Goal: Book appointment/travel/reservation

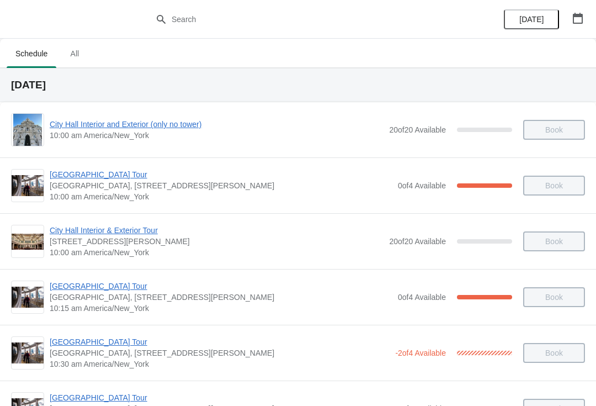
scroll to position [782, 0]
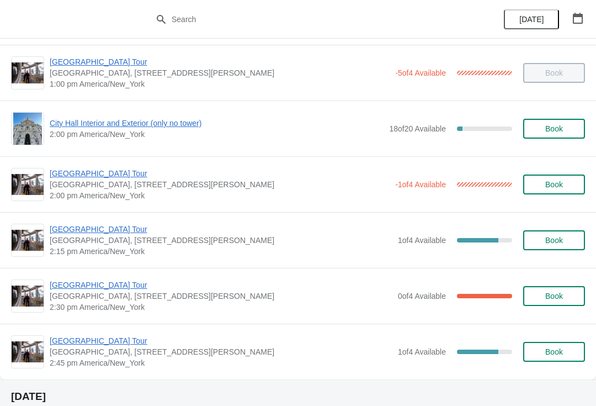
click at [94, 171] on span "[GEOGRAPHIC_DATA] Tour" at bounding box center [220, 173] width 340 height 11
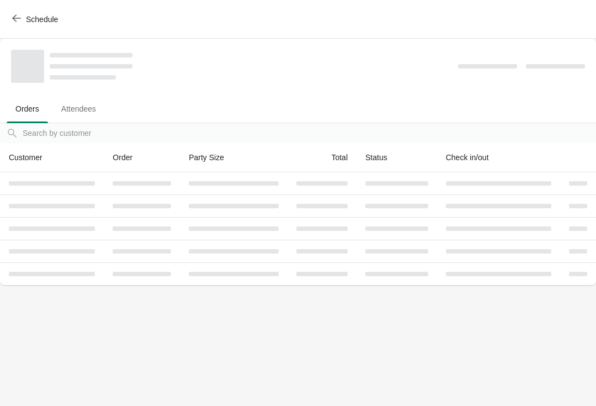
scroll to position [0, 0]
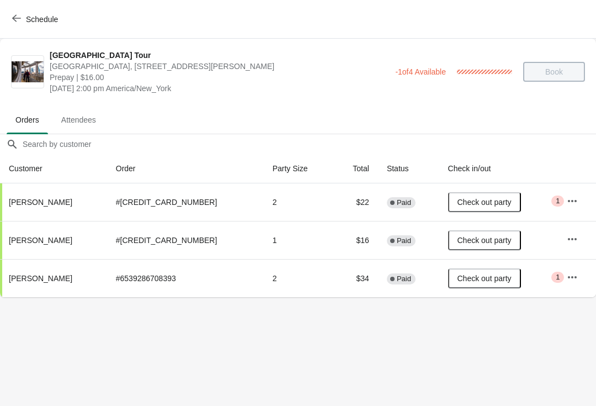
click at [7, 27] on button "Schedule" at bounding box center [36, 19] width 61 height 20
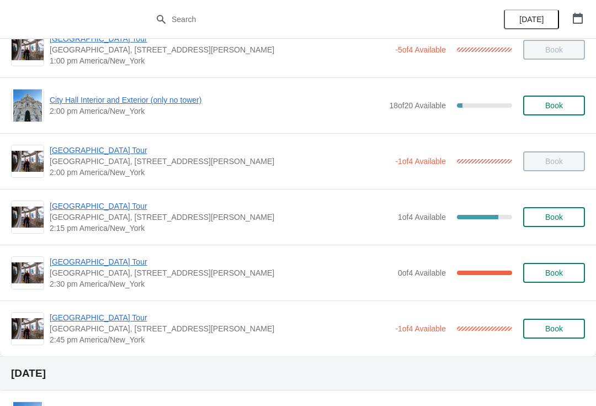
scroll to position [806, 0]
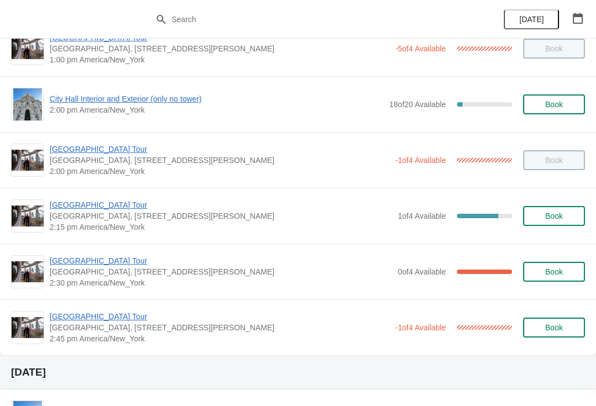
click at [60, 195] on div "City Hall Tower Tour City Hall Visitor Center, 1400 John F Kennedy Boulevard Su…" at bounding box center [298, 216] width 596 height 56
click at [30, 205] on img at bounding box center [28, 216] width 32 height 22
click at [63, 203] on span "[GEOGRAPHIC_DATA] Tour" at bounding box center [221, 204] width 343 height 11
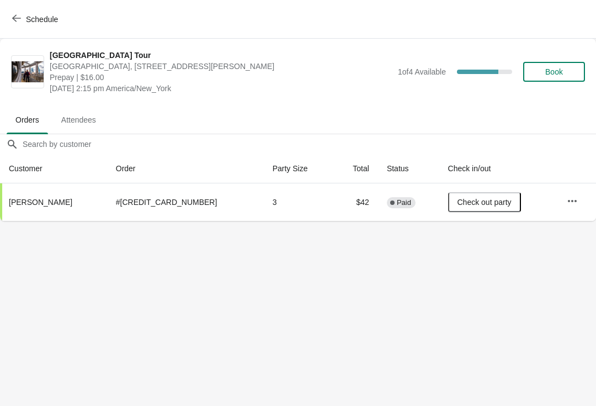
click at [10, 17] on button "Schedule" at bounding box center [36, 19] width 61 height 20
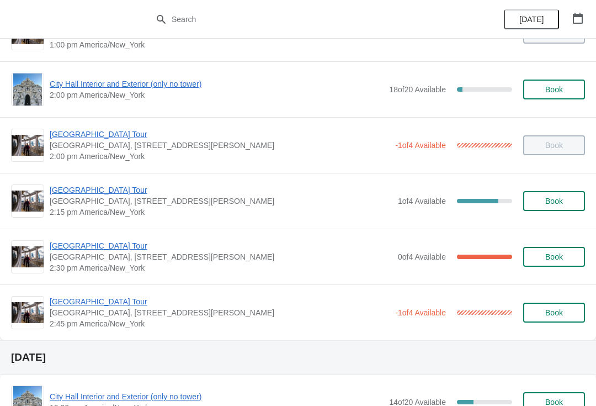
scroll to position [870, 0]
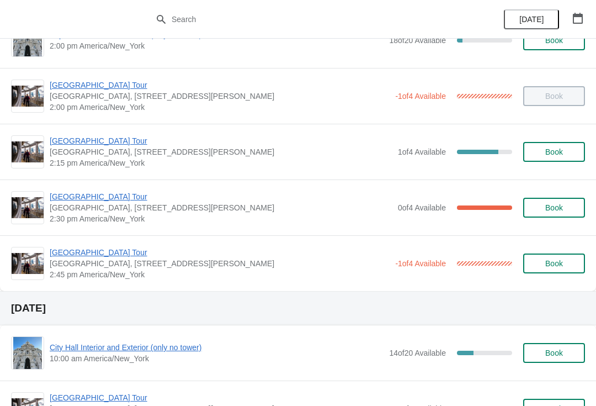
click at [68, 192] on span "[GEOGRAPHIC_DATA] Tour" at bounding box center [221, 196] width 343 height 11
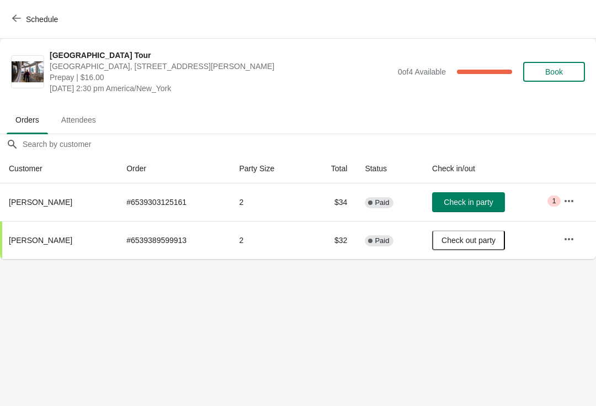
click at [13, 14] on icon "button" at bounding box center [16, 18] width 9 height 9
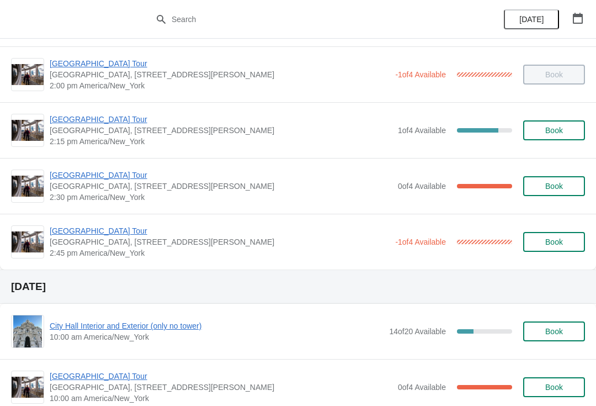
scroll to position [913, 0]
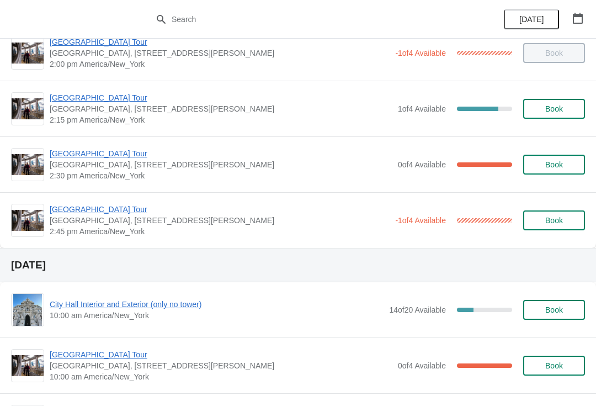
click at [64, 207] on span "[GEOGRAPHIC_DATA] Tour" at bounding box center [220, 209] width 340 height 11
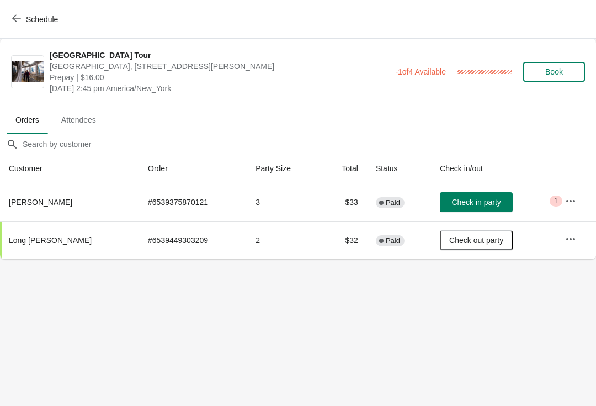
click at [18, 10] on button "Schedule" at bounding box center [36, 19] width 61 height 20
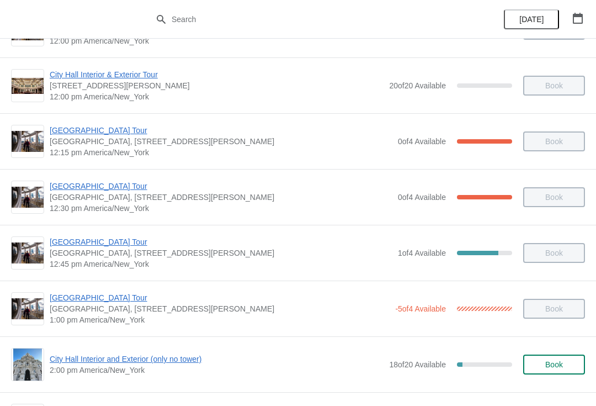
scroll to position [547, 0]
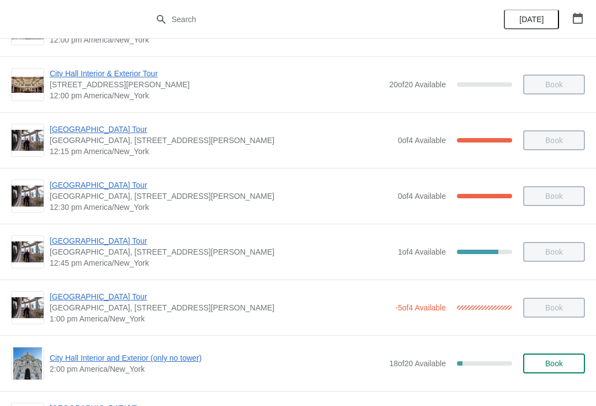
click at [54, 294] on span "[GEOGRAPHIC_DATA] Tour" at bounding box center [220, 296] width 340 height 11
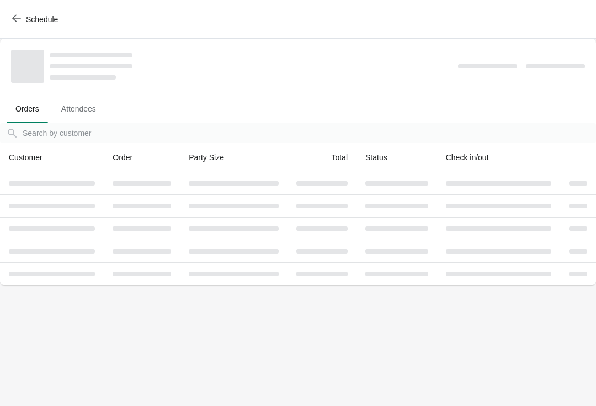
scroll to position [0, 0]
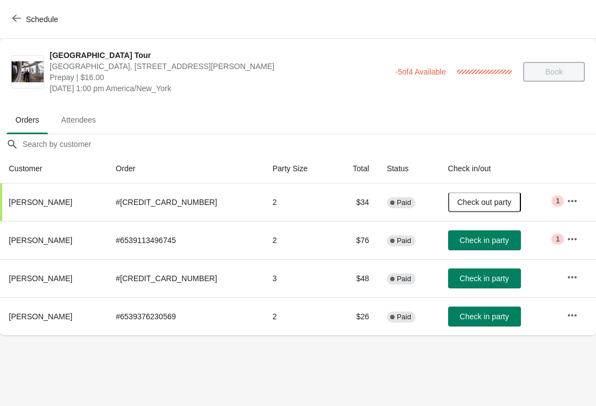
click at [14, 10] on button "Schedule" at bounding box center [36, 19] width 61 height 20
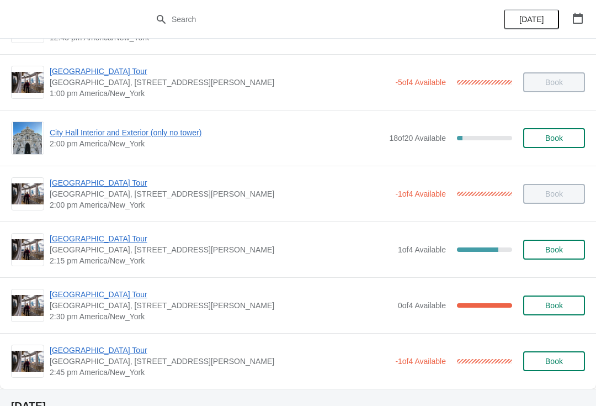
scroll to position [742, 0]
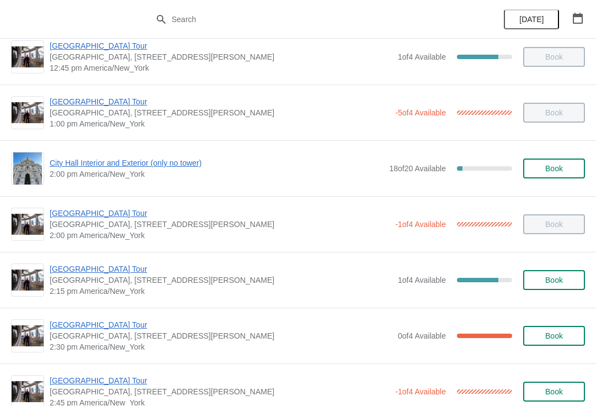
click at [94, 264] on span "[GEOGRAPHIC_DATA] Tour" at bounding box center [221, 268] width 343 height 11
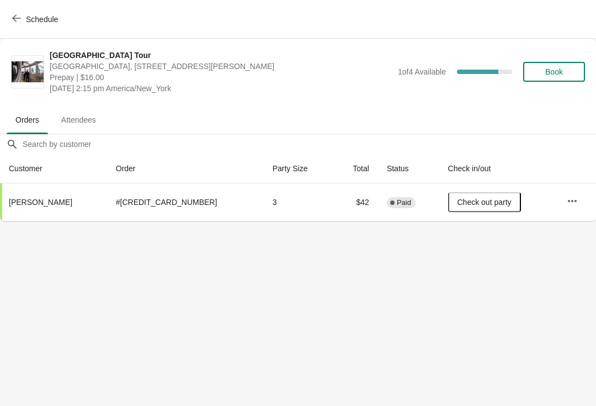
click at [569, 58] on div "City Hall Tower Tour City Hall Visitor Center, 1400 John F Kennedy Boulevard Su…" at bounding box center [318, 72] width 536 height 44
click at [565, 65] on button "Book" at bounding box center [554, 72] width 62 height 20
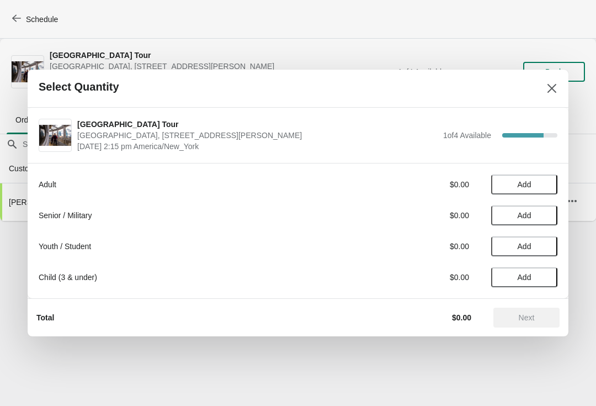
click at [528, 176] on button "Add" at bounding box center [524, 184] width 66 height 20
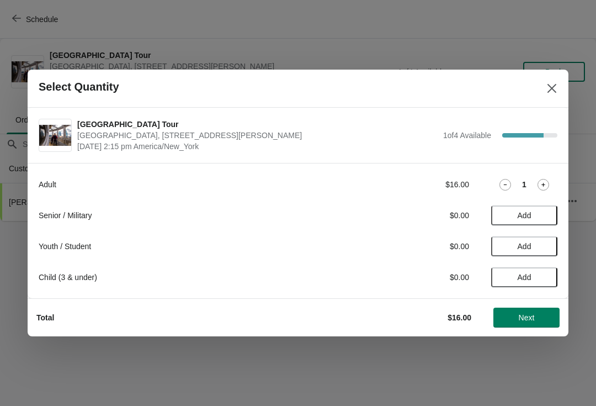
click at [543, 176] on div "Adult $16.00 1" at bounding box center [298, 184] width 519 height 20
click at [538, 181] on icon at bounding box center [544, 185] width 12 height 12
click at [544, 310] on button "Next" at bounding box center [527, 318] width 66 height 20
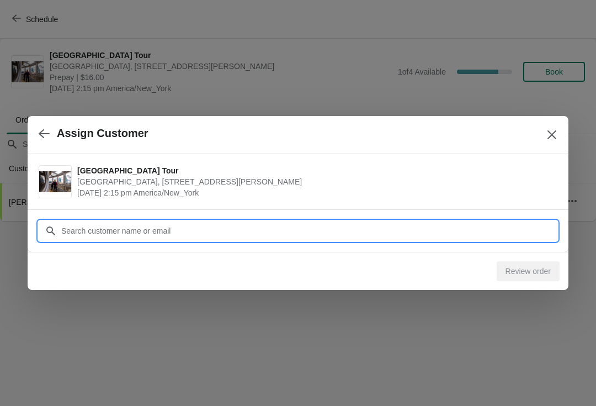
click at [262, 229] on input "Customer" at bounding box center [309, 231] width 497 height 20
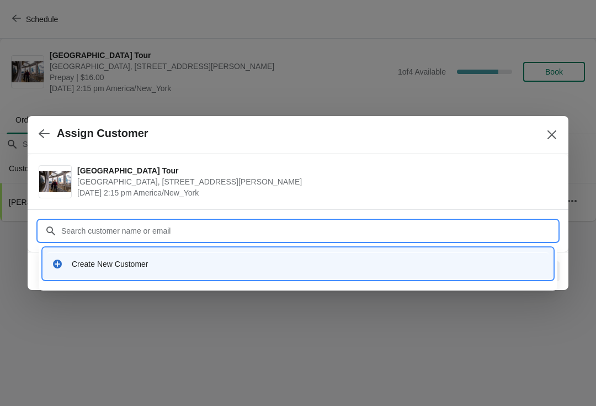
click at [98, 264] on div "Create New Customer" at bounding box center [308, 263] width 473 height 11
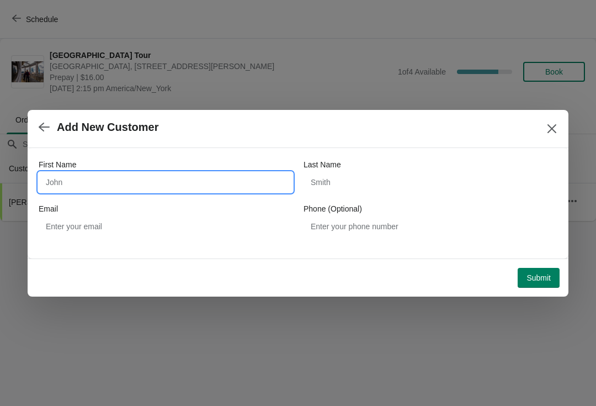
click at [49, 183] on input "First Name" at bounding box center [166, 182] width 254 height 20
type input "Krisman"
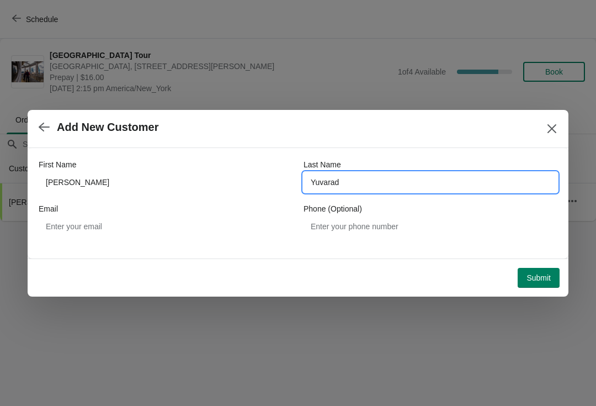
type input "Yuvarad"
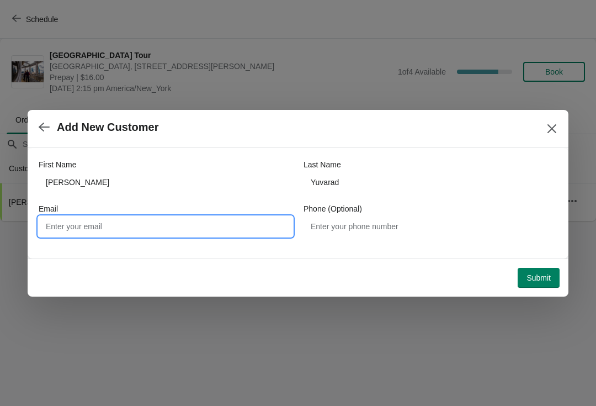
click at [548, 265] on div "Submit" at bounding box center [296, 275] width 528 height 24
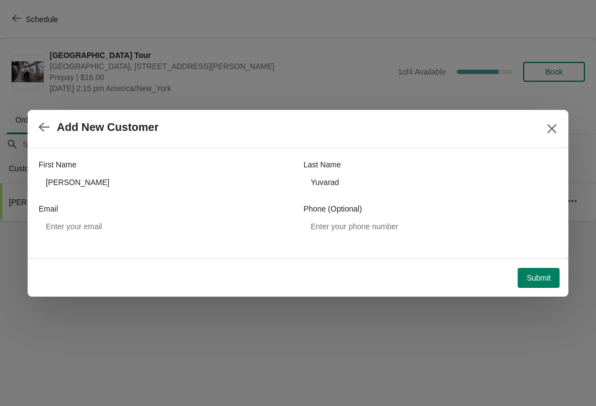
click at [545, 277] on span "Submit" at bounding box center [539, 277] width 24 height 9
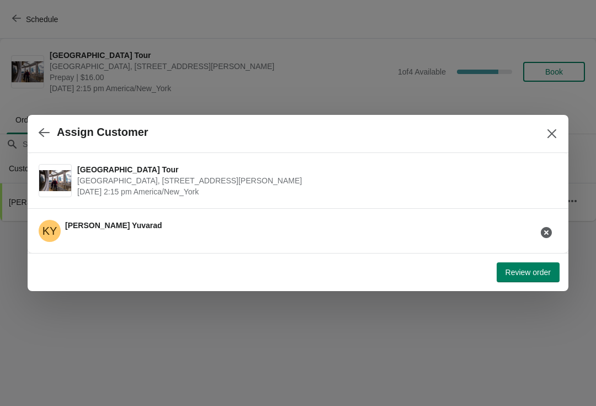
click at [529, 267] on button "Review order" at bounding box center [528, 272] width 63 height 20
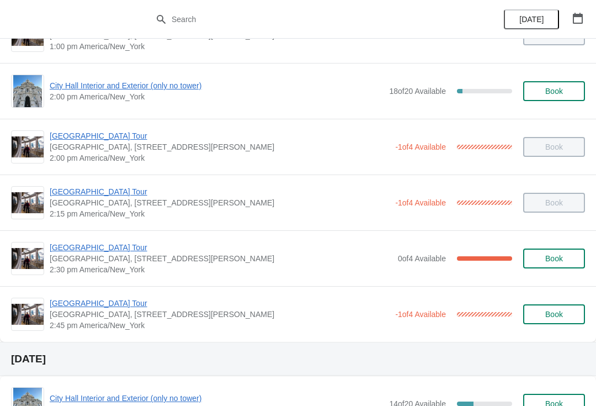
scroll to position [821, 0]
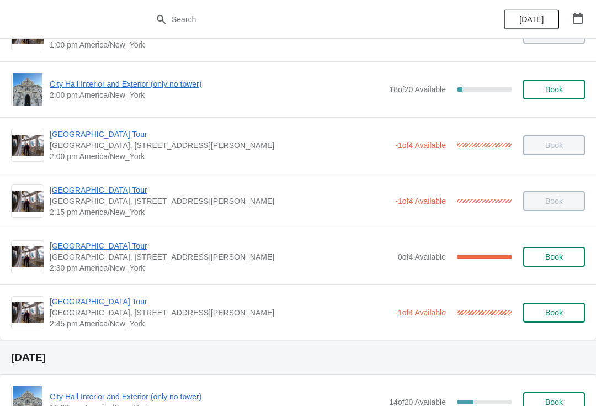
click at [97, 242] on span "[GEOGRAPHIC_DATA] Tour" at bounding box center [221, 245] width 343 height 11
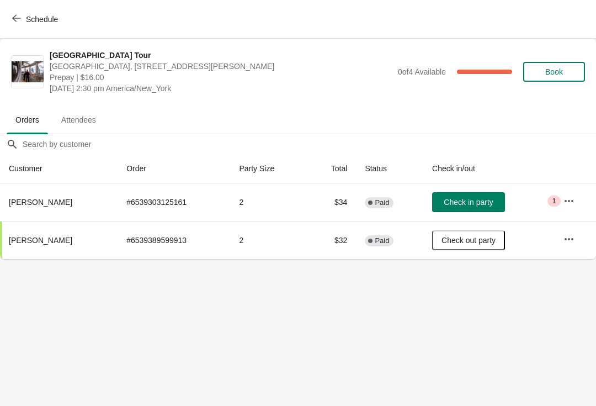
click at [481, 194] on button "Check in party" at bounding box center [468, 202] width 73 height 20
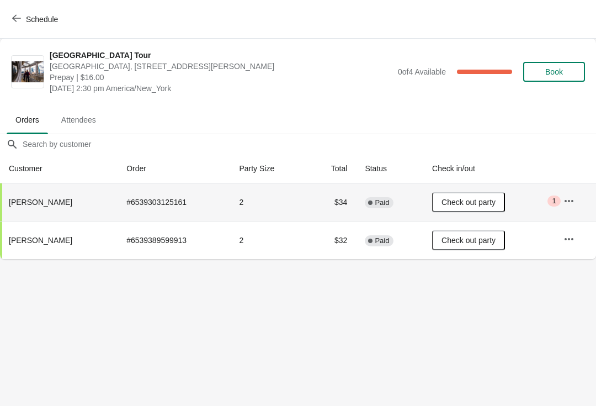
click at [9, 18] on button "Schedule" at bounding box center [36, 19] width 61 height 20
